Goal: Task Accomplishment & Management: Manage account settings

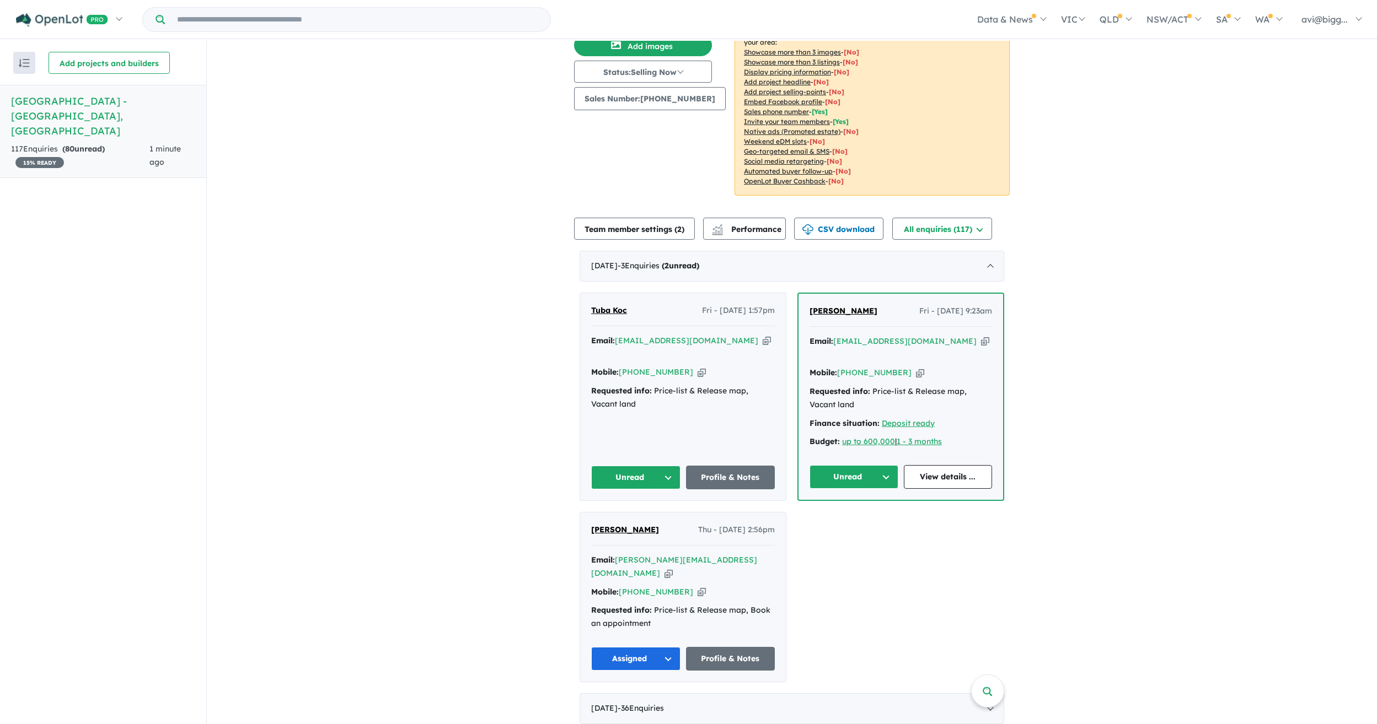
scroll to position [165, 0]
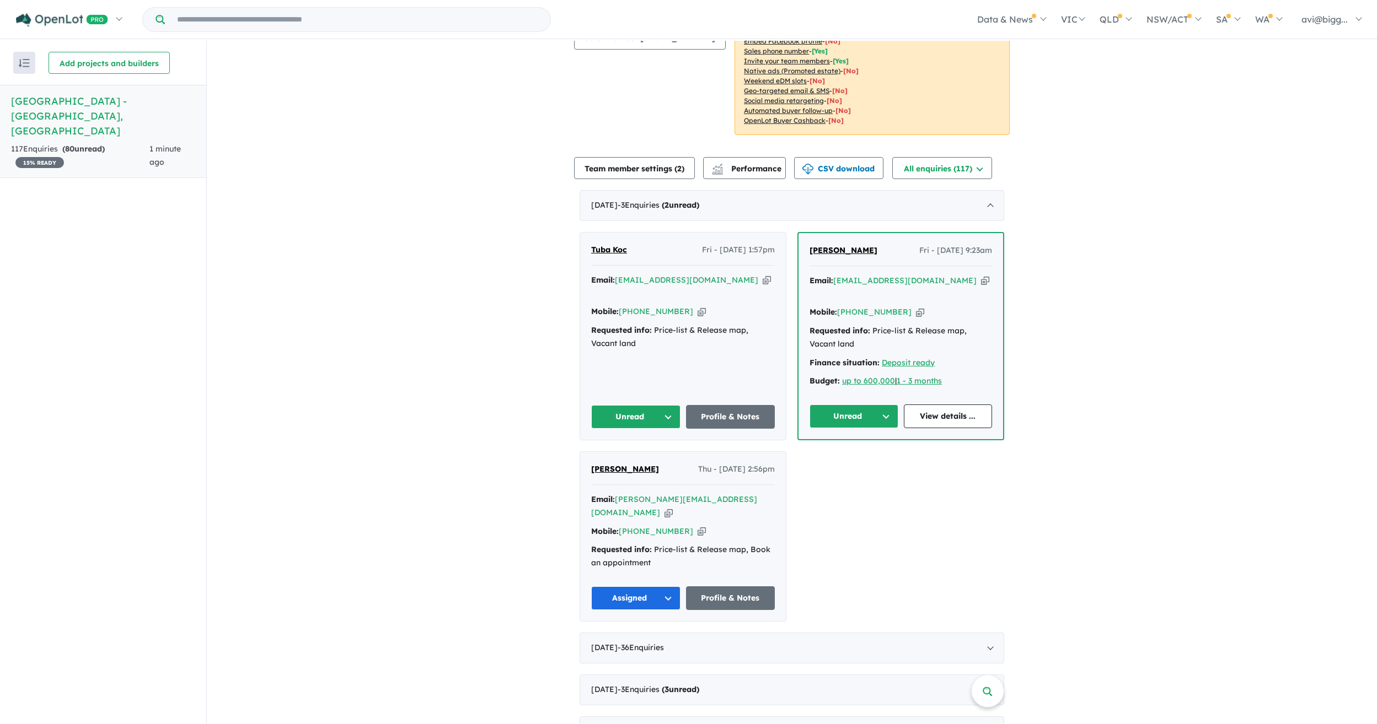
click at [869, 405] on button "Unread" at bounding box center [853, 417] width 89 height 24
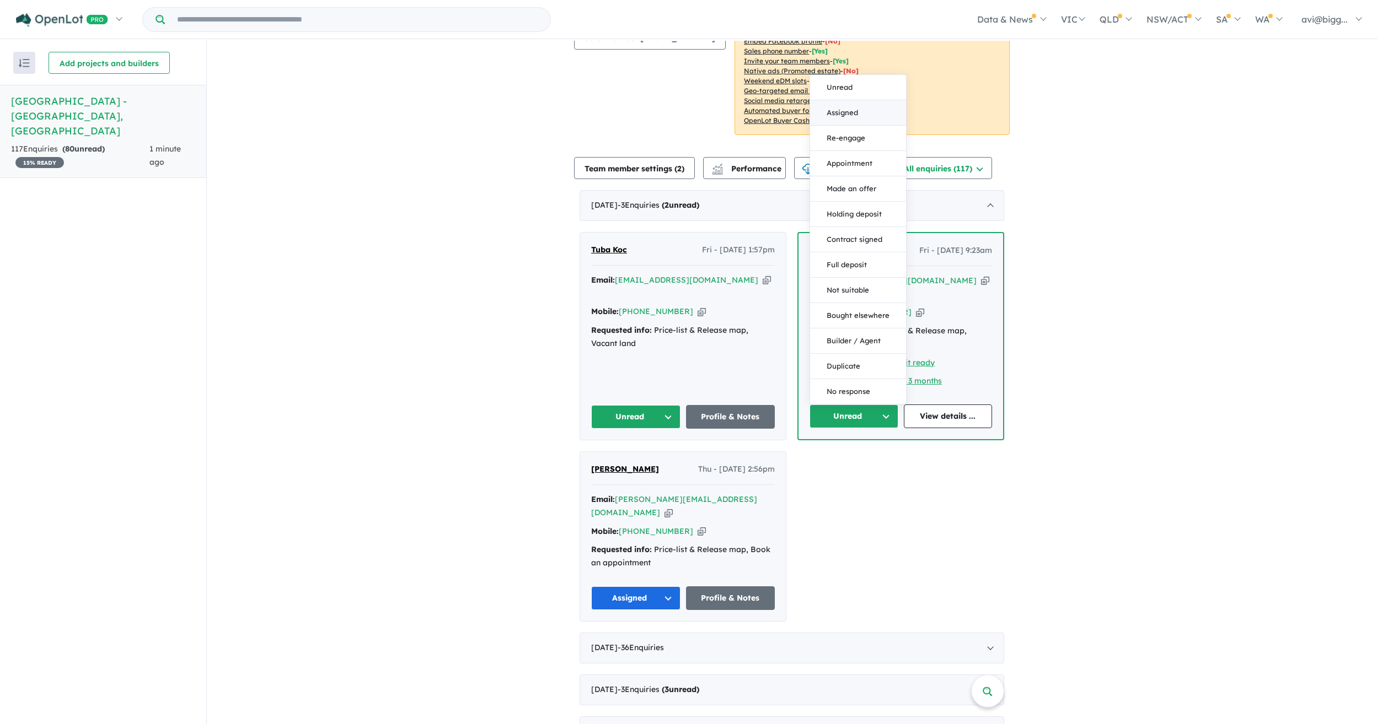
click at [845, 100] on button "Assigned" at bounding box center [858, 112] width 96 height 25
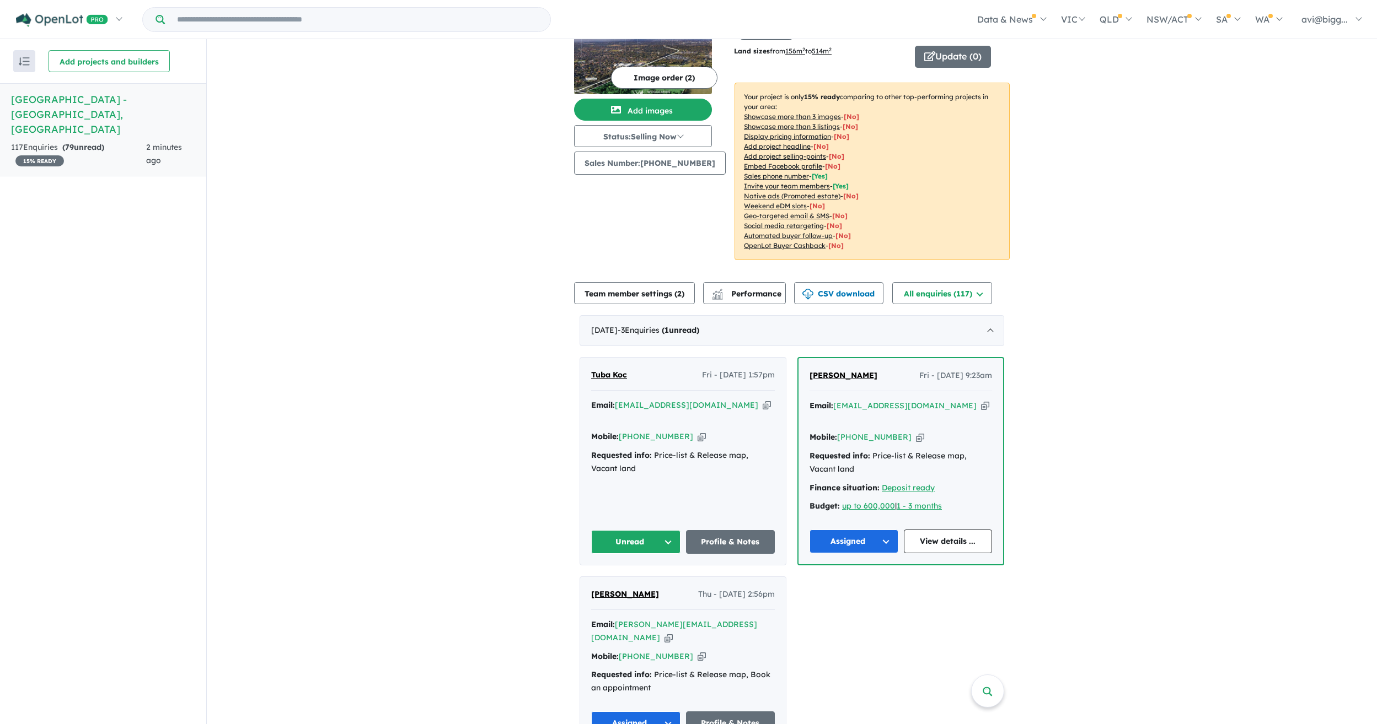
scroll to position [55, 0]
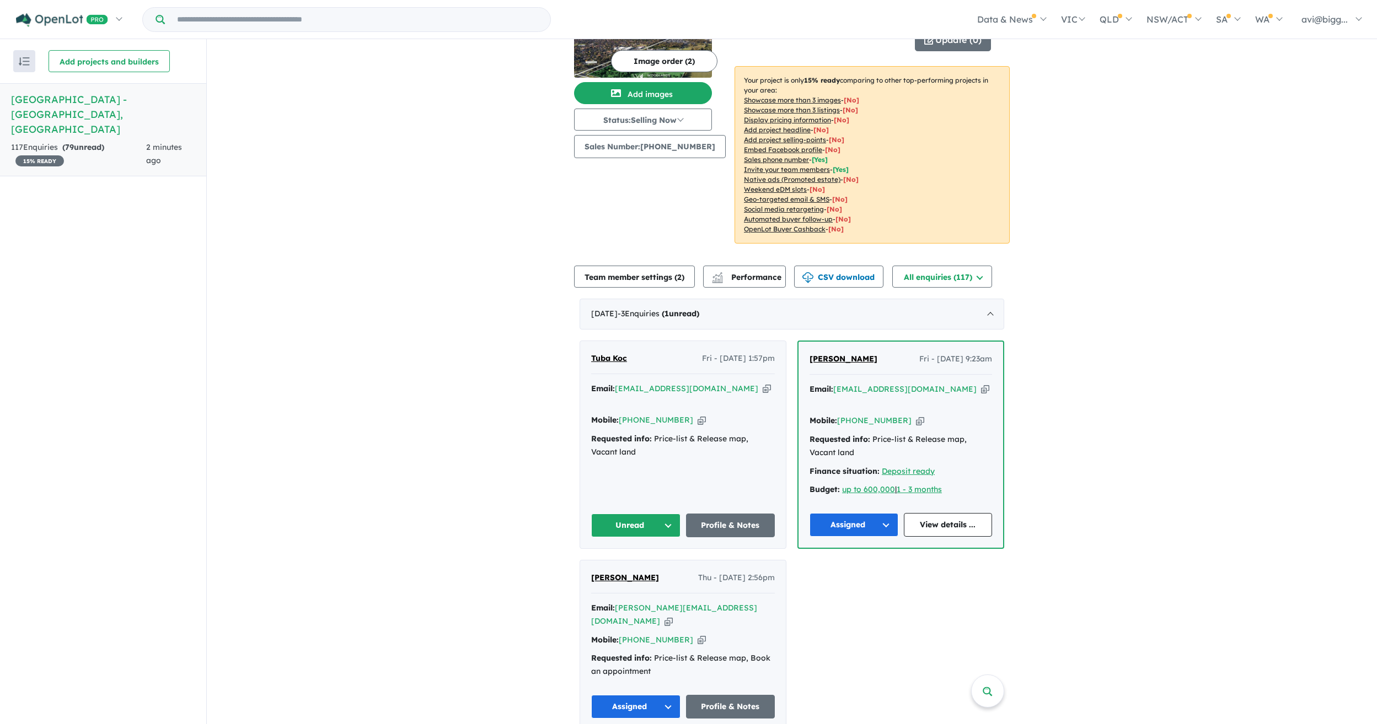
click at [763, 383] on icon "button" at bounding box center [767, 389] width 8 height 12
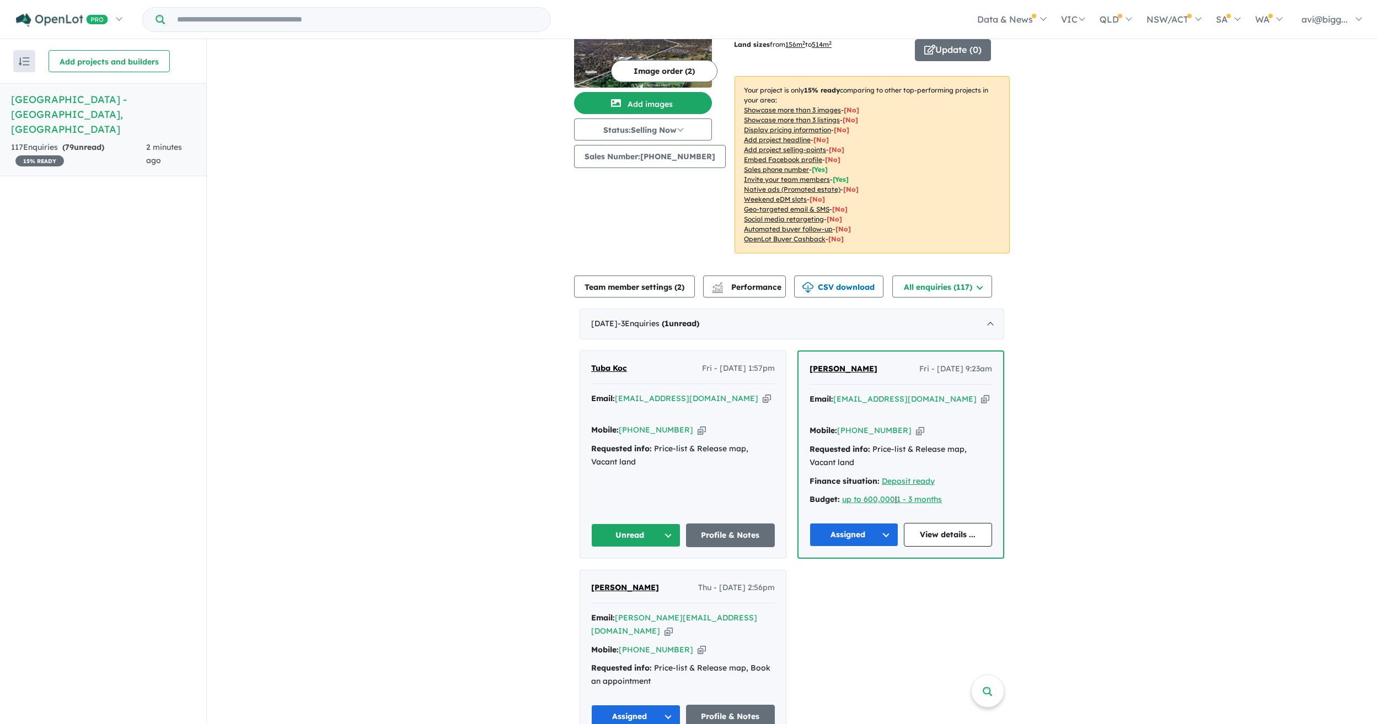
scroll to position [110, 0]
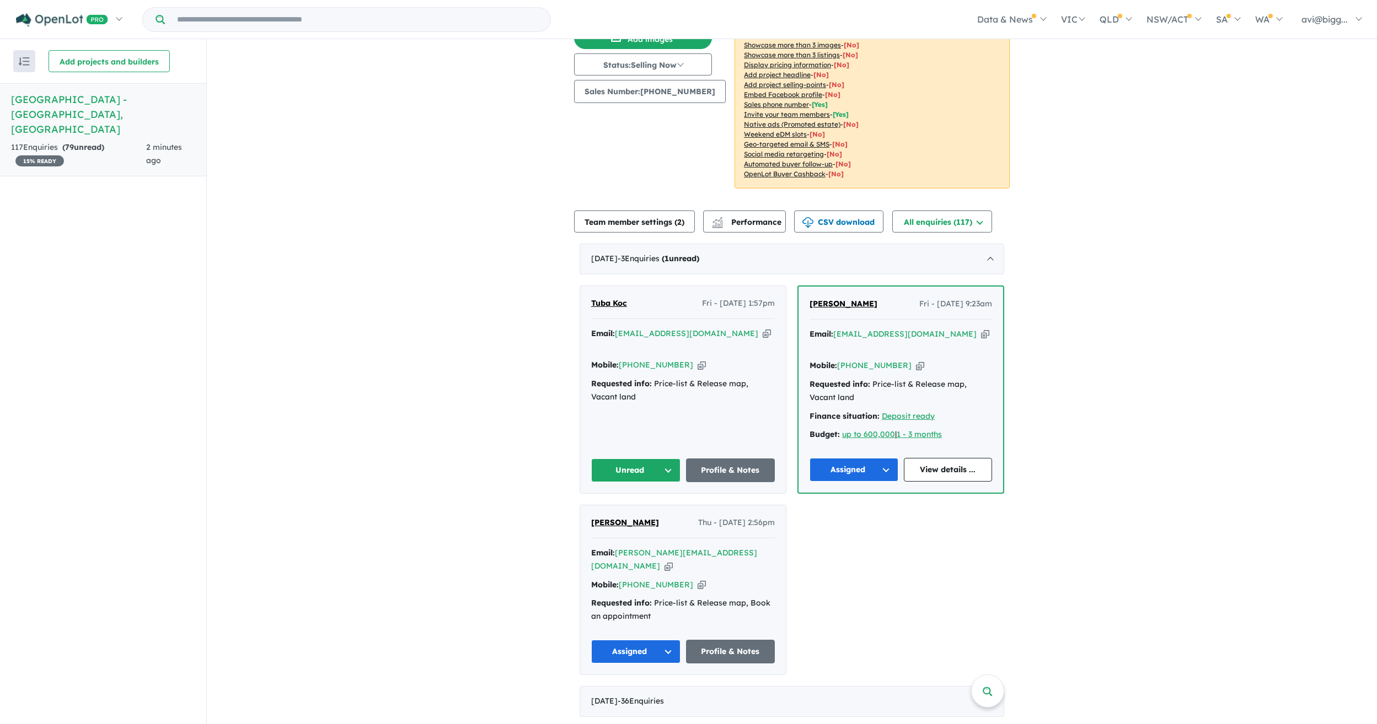
click at [641, 459] on button "Unread" at bounding box center [635, 471] width 89 height 24
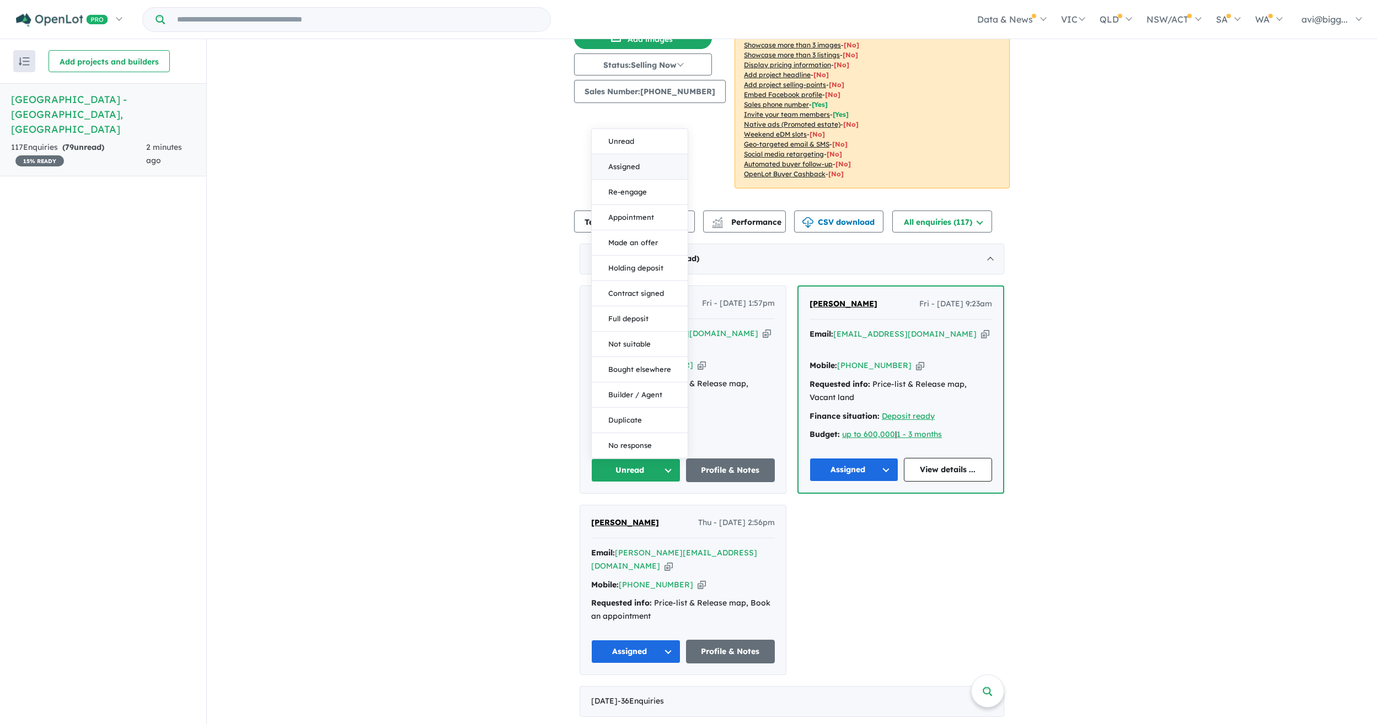
click at [618, 154] on button "Assigned" at bounding box center [640, 166] width 96 height 25
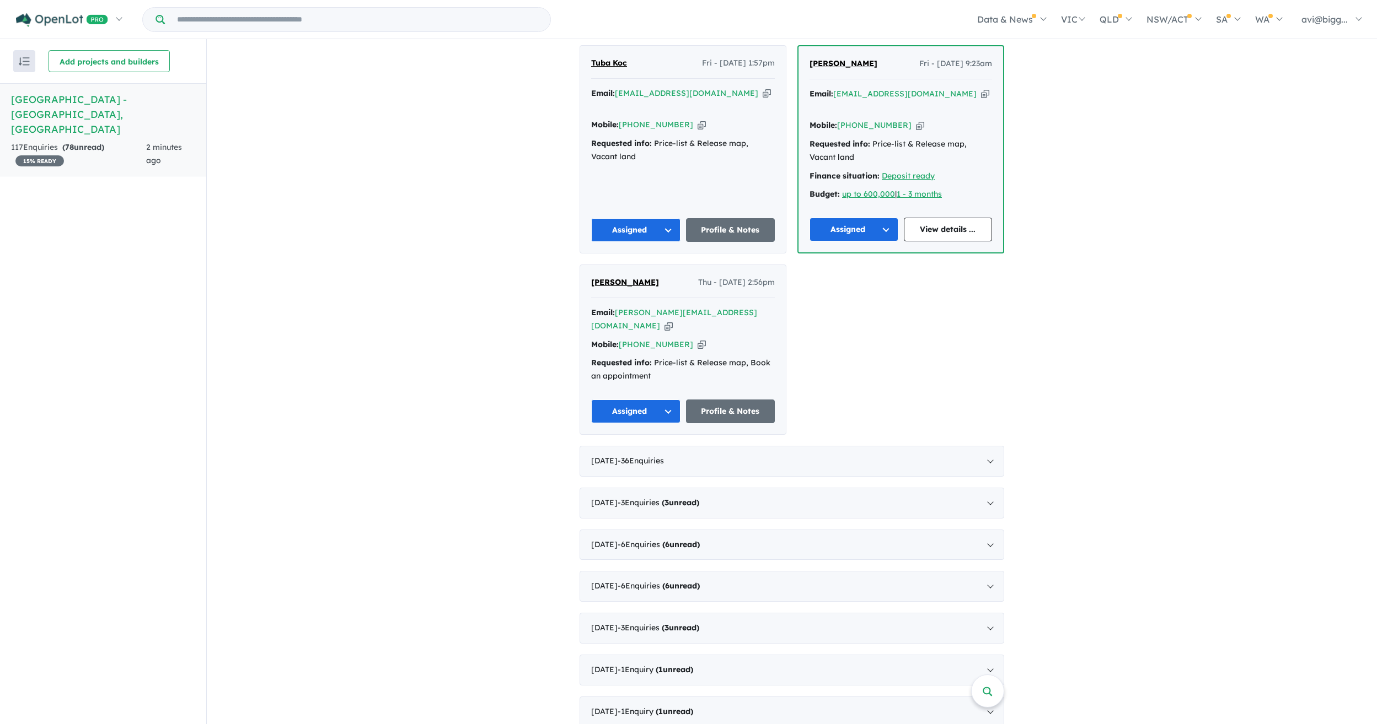
scroll to position [386, 0]
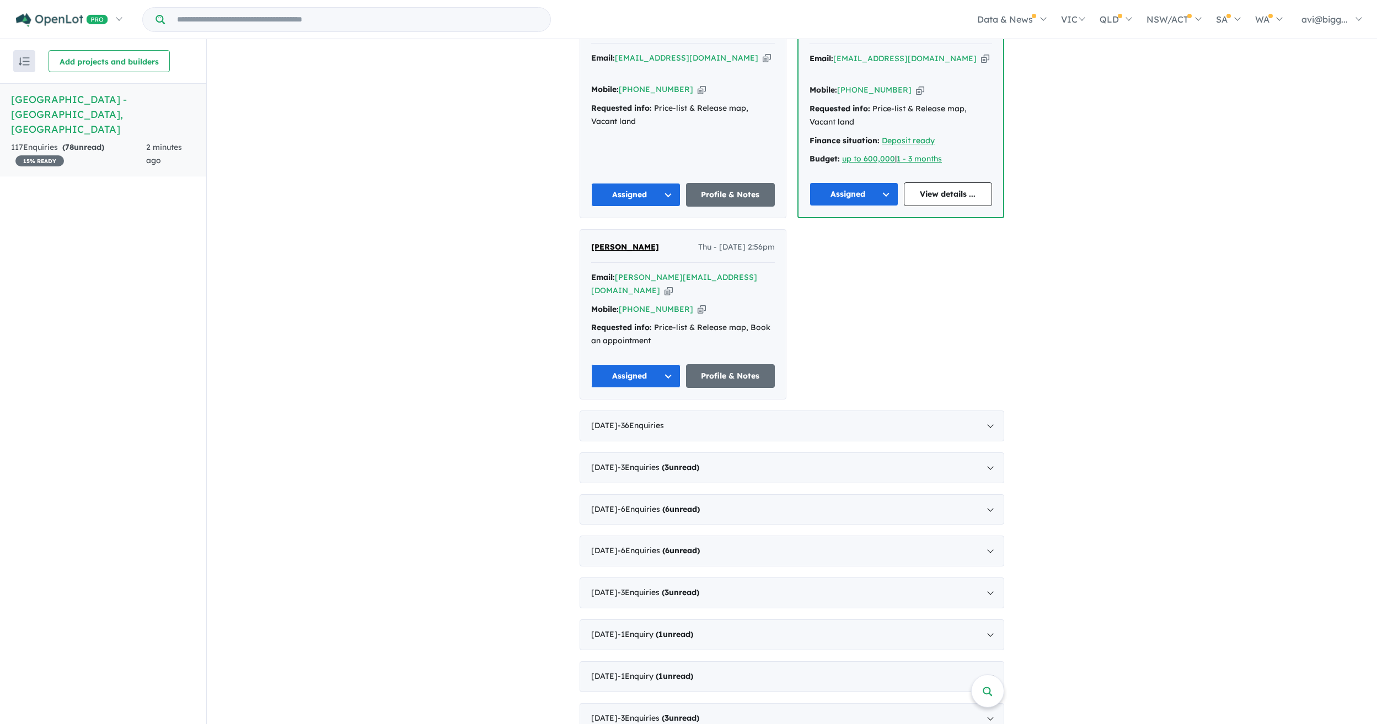
click at [651, 367] on div "[DATE] - 3 Enquir ies ( 0 unread) Tuba Koc Fri - [DATE] 1:57pm Email: [EMAIL_AD…" at bounding box center [791, 643] width 425 height 1351
click at [650, 421] on span "- 36 Enquir ies ( 0 unread)" at bounding box center [641, 426] width 46 height 10
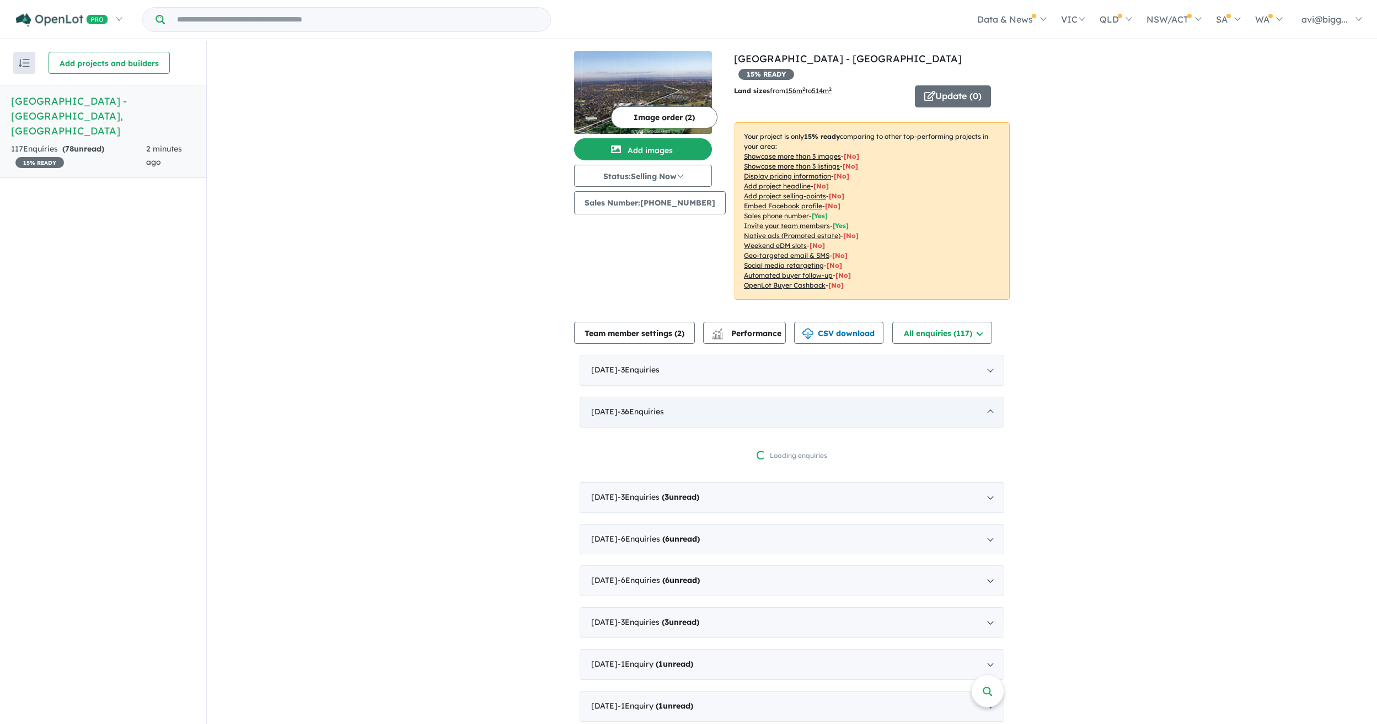
scroll to position [0, 0]
click at [797, 58] on link "[GEOGRAPHIC_DATA] - [GEOGRAPHIC_DATA]" at bounding box center [848, 59] width 228 height 13
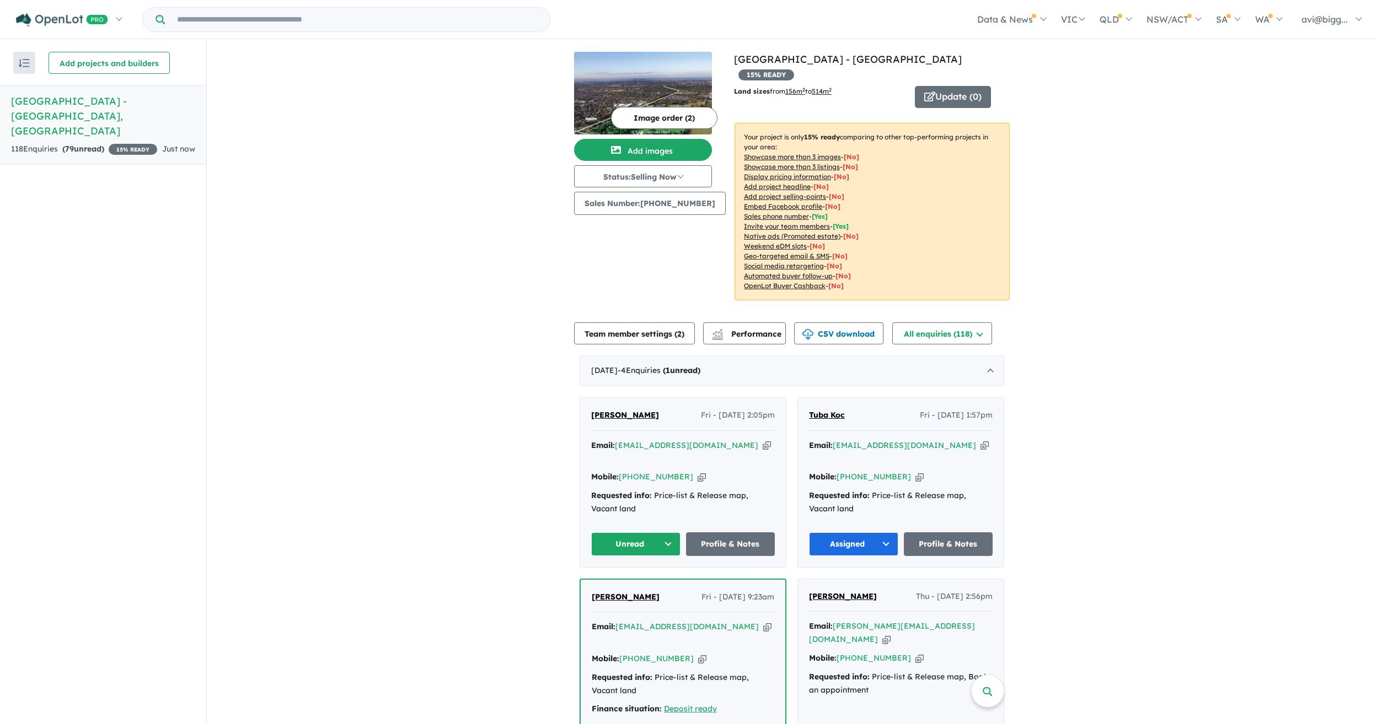
click at [763, 440] on icon "button" at bounding box center [767, 446] width 8 height 12
